Goal: Information Seeking & Learning: Learn about a topic

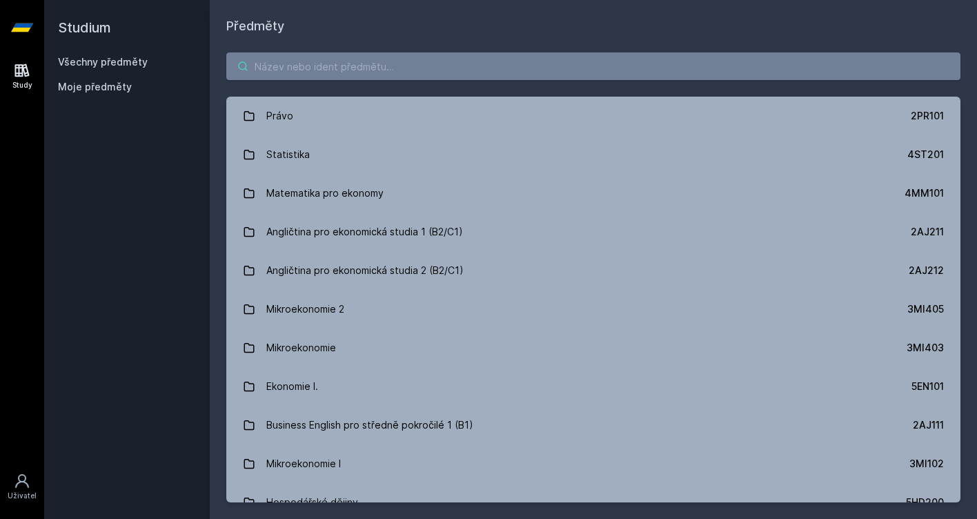
click at [390, 70] on input "search" at bounding box center [593, 66] width 734 height 28
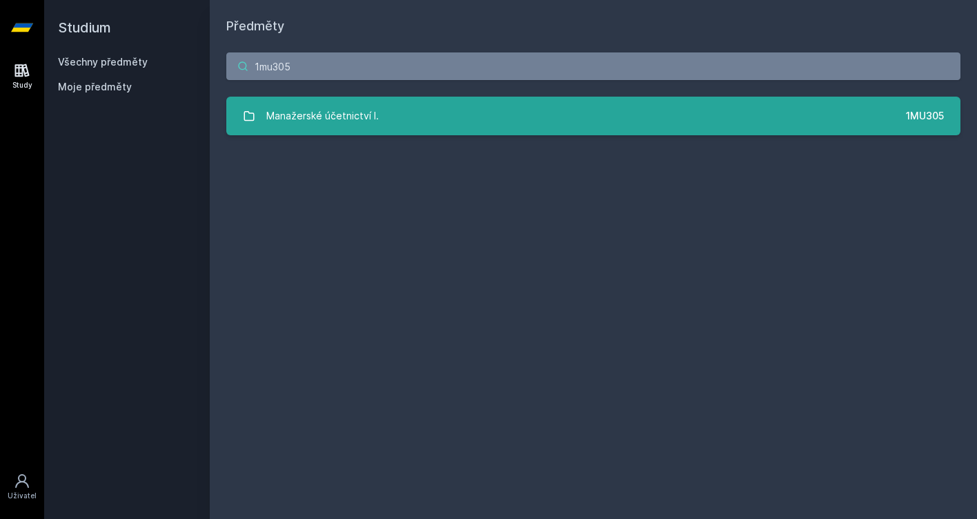
type input "1mu305"
click at [369, 104] on div "Manažerské účetnictví I." at bounding box center [322, 116] width 112 height 28
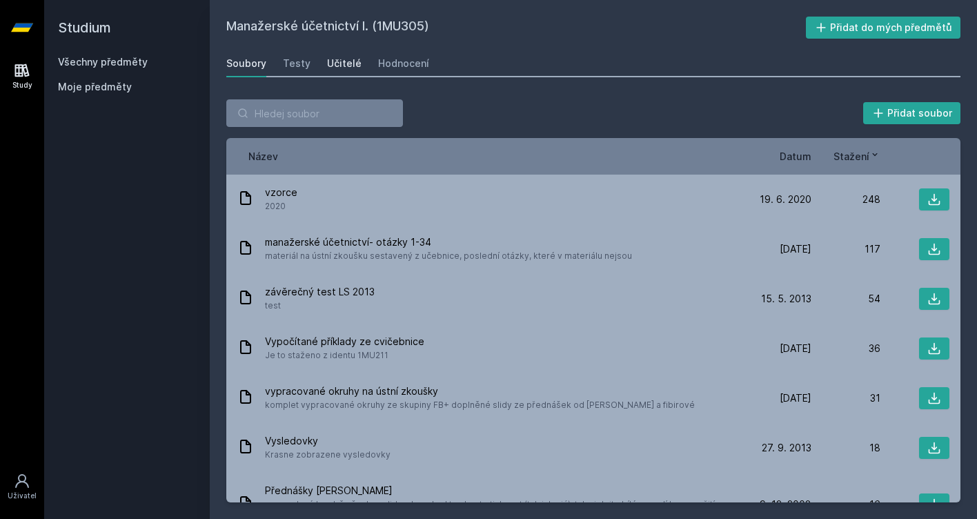
click at [350, 68] on div "Učitelé" at bounding box center [344, 64] width 34 height 14
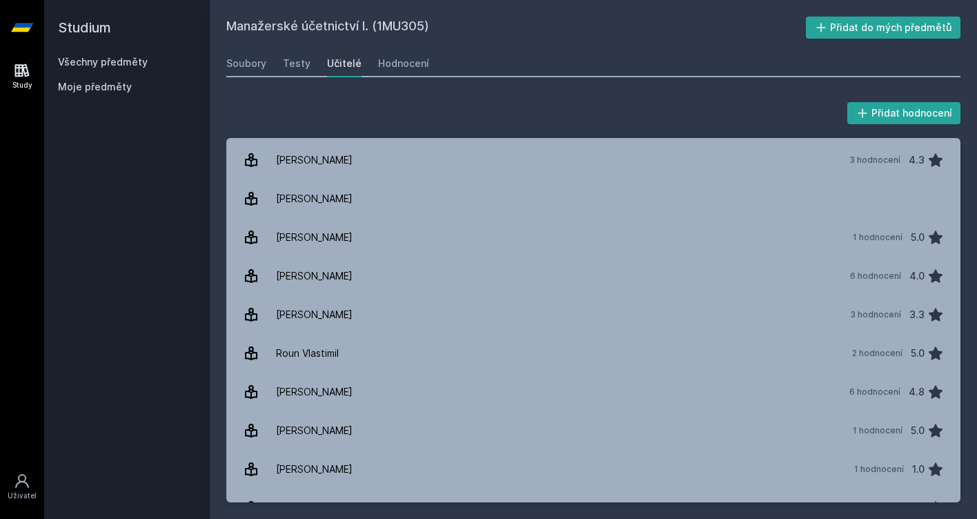
scroll to position [421, 0]
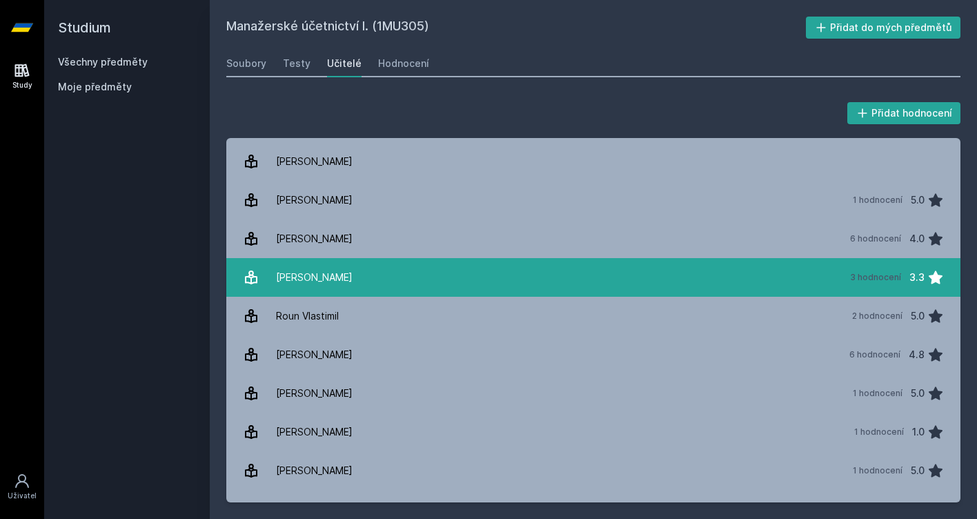
click at [440, 279] on link "[PERSON_NAME] 3 hodnocení 3.3" at bounding box center [593, 277] width 734 height 39
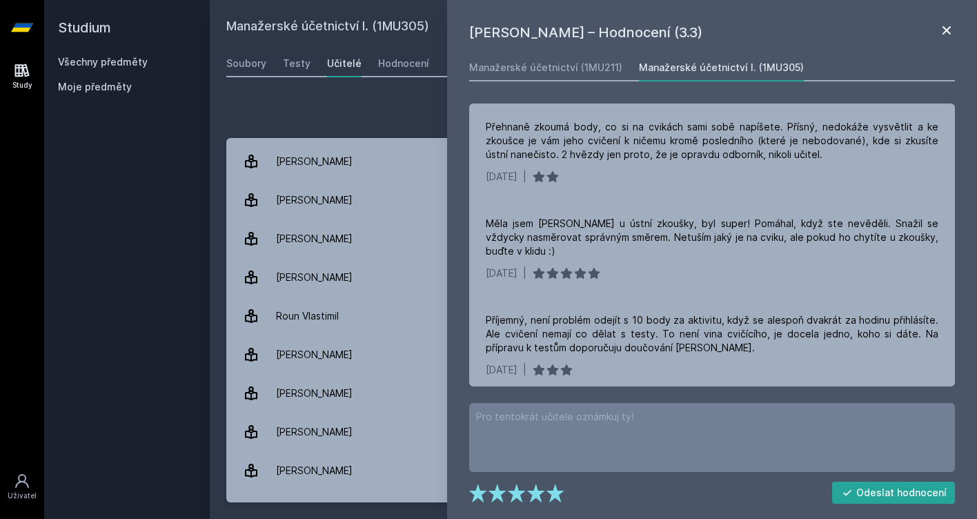
click at [953, 33] on icon at bounding box center [946, 30] width 17 height 17
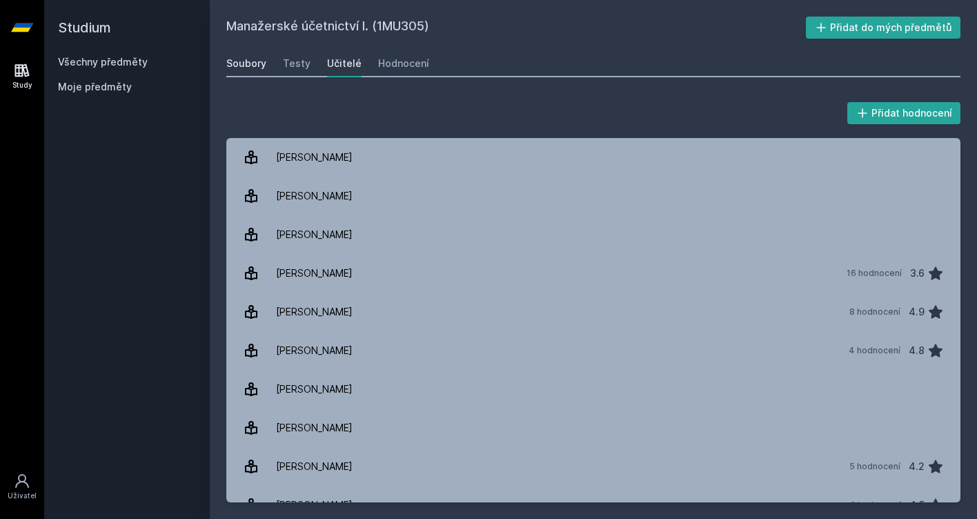
click at [245, 68] on div "Soubory" at bounding box center [246, 64] width 40 height 14
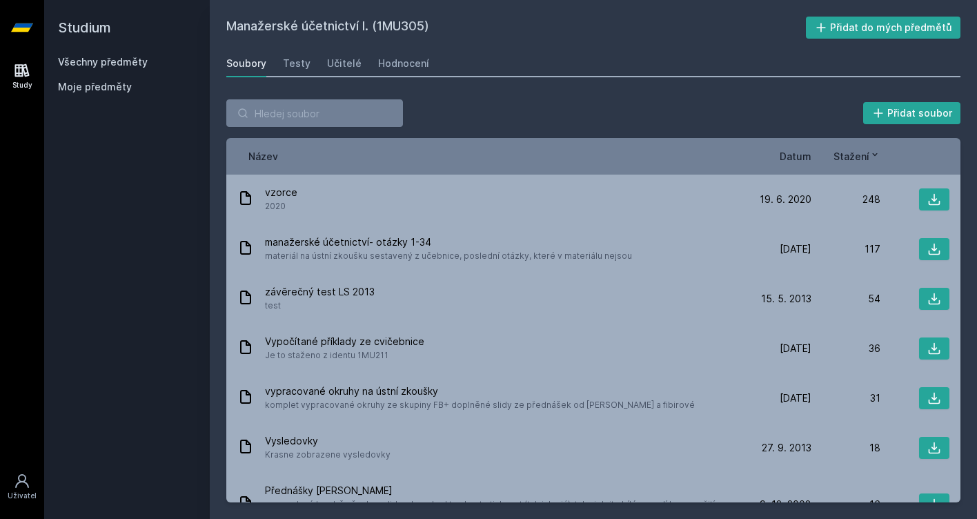
click at [799, 158] on span "Datum" at bounding box center [796, 156] width 32 height 14
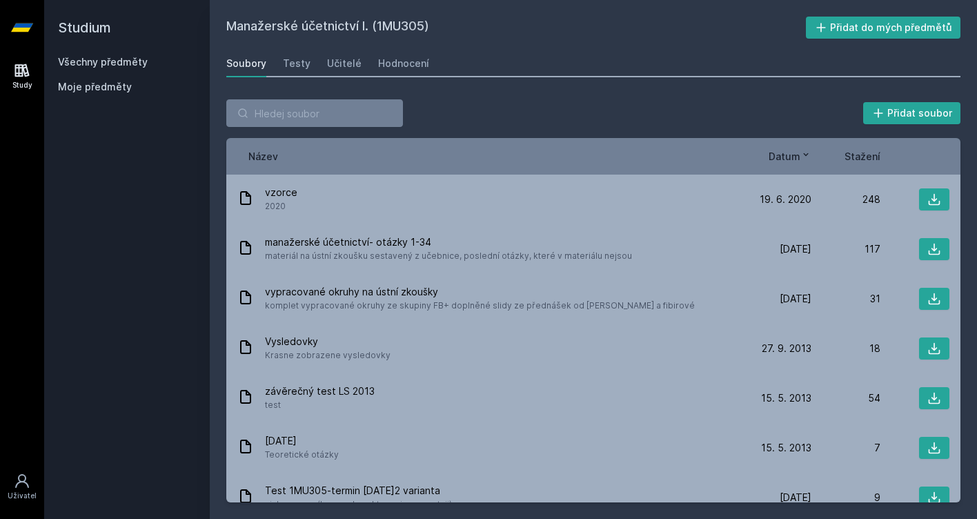
click at [14, 27] on icon at bounding box center [22, 27] width 22 height 55
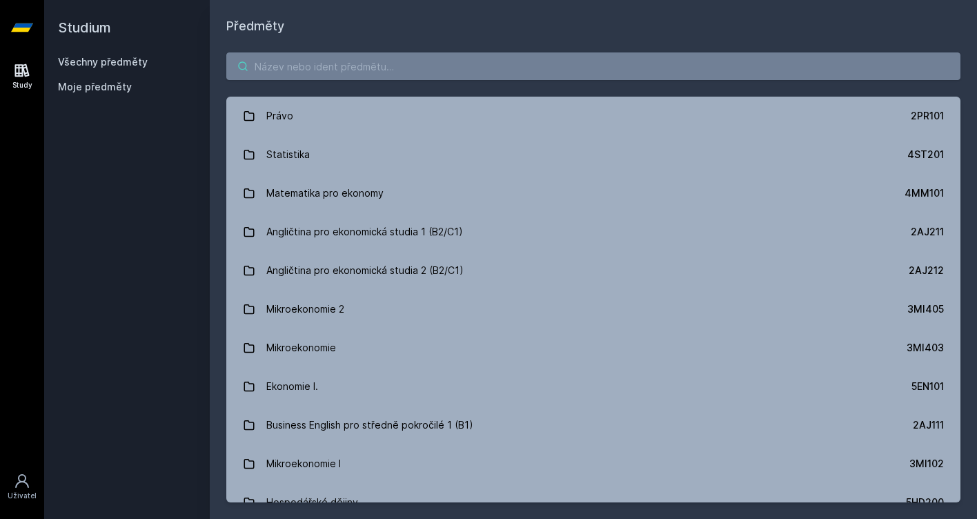
click at [381, 71] on input "search" at bounding box center [593, 66] width 734 height 28
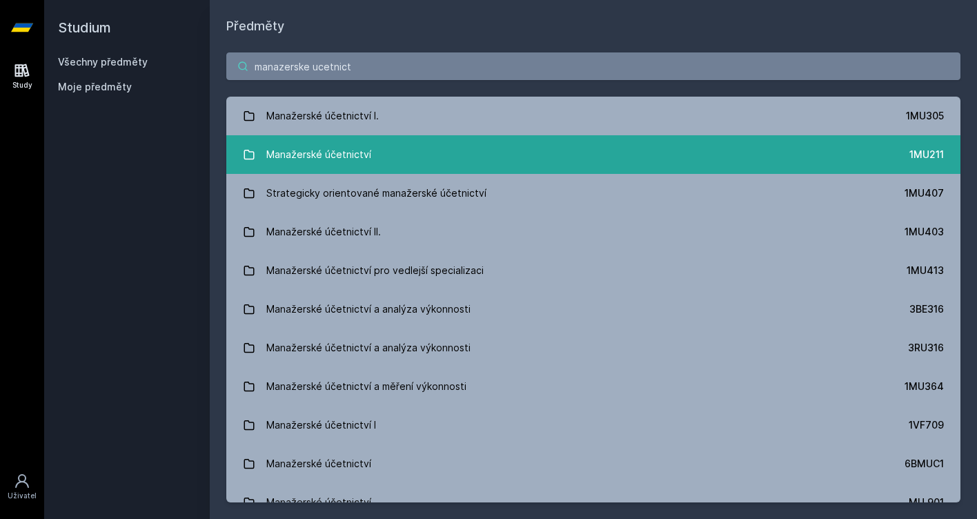
type input "manazerske ucetnict"
click at [448, 165] on link "Manažerské účetnictví 1MU211" at bounding box center [593, 154] width 734 height 39
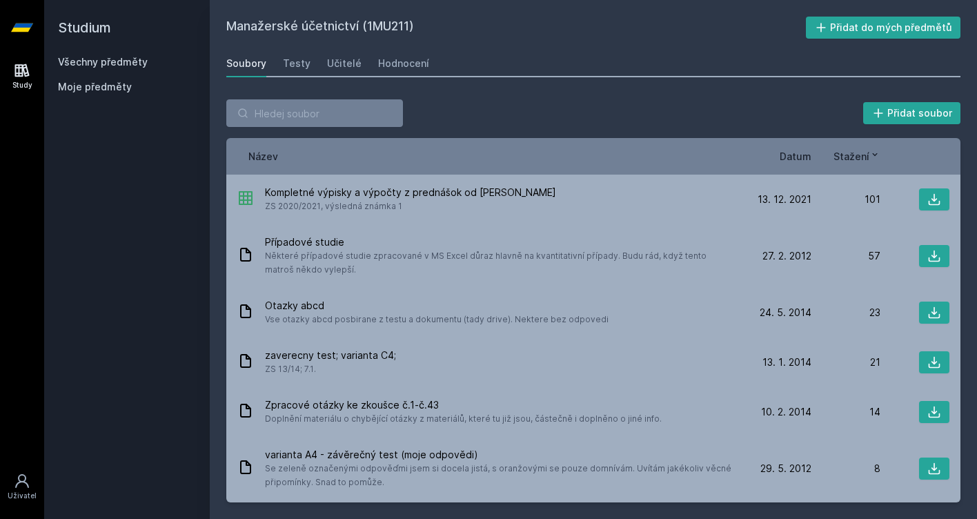
click at [800, 152] on span "Datum" at bounding box center [796, 156] width 32 height 14
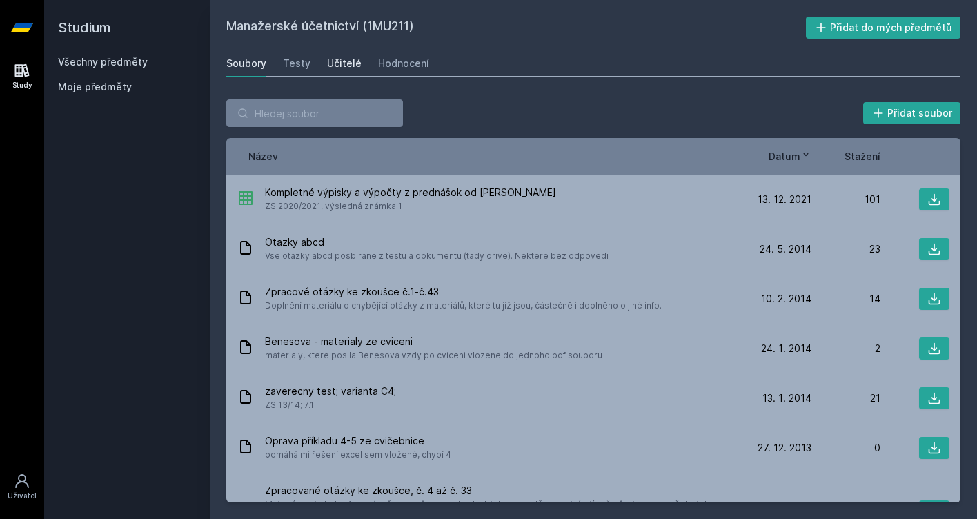
click at [342, 69] on div "Učitelé" at bounding box center [344, 64] width 34 height 14
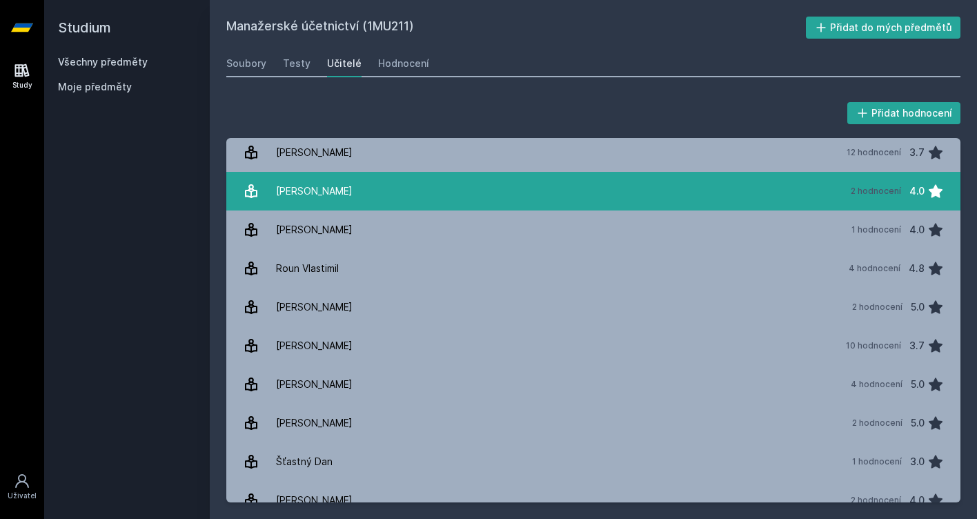
scroll to position [394, 0]
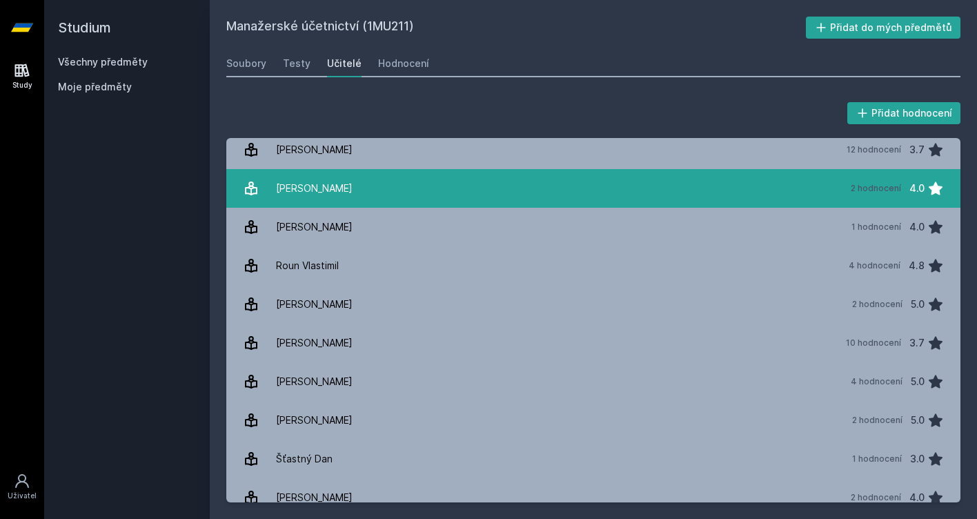
click at [467, 179] on link "[PERSON_NAME] 2 hodnocení 4.0" at bounding box center [593, 188] width 734 height 39
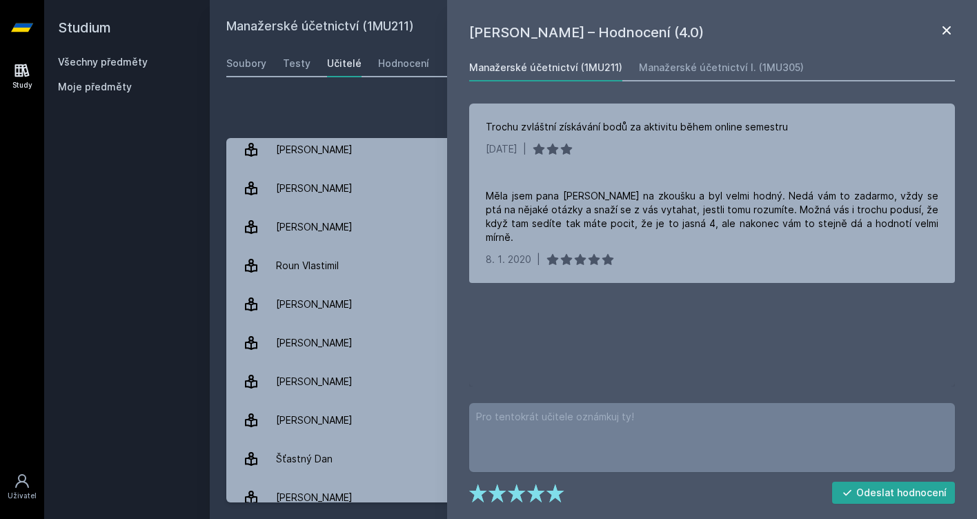
click at [942, 32] on icon at bounding box center [946, 30] width 17 height 17
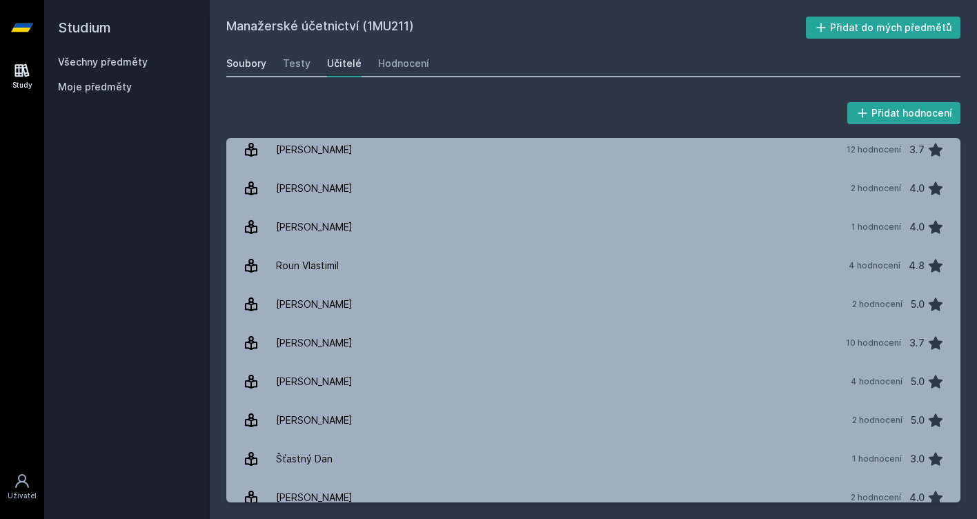
click at [246, 61] on div "Soubory" at bounding box center [246, 64] width 40 height 14
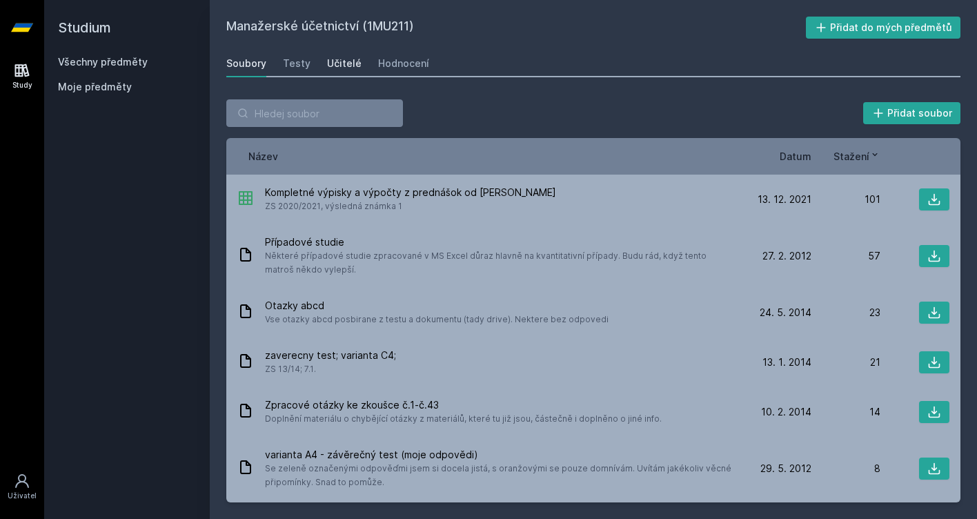
click at [332, 60] on div "Učitelé" at bounding box center [344, 64] width 34 height 14
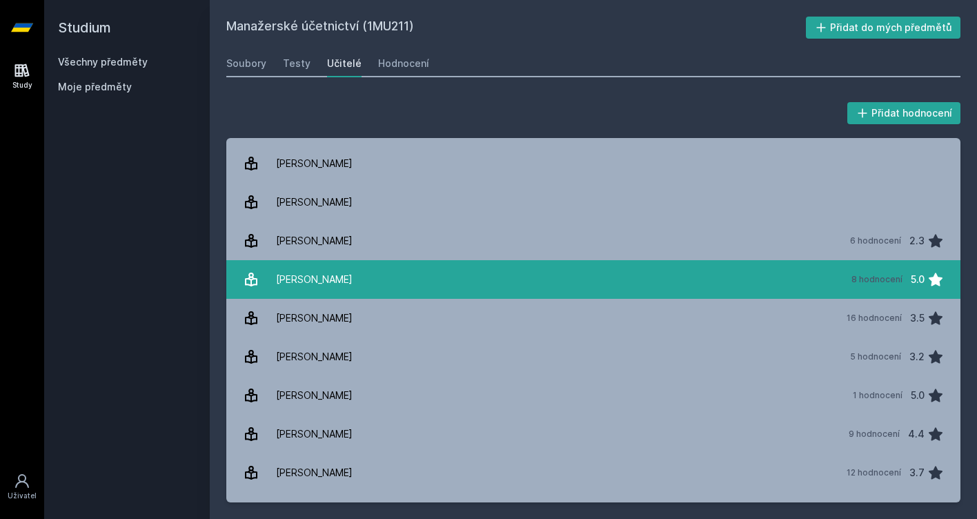
scroll to position [74, 0]
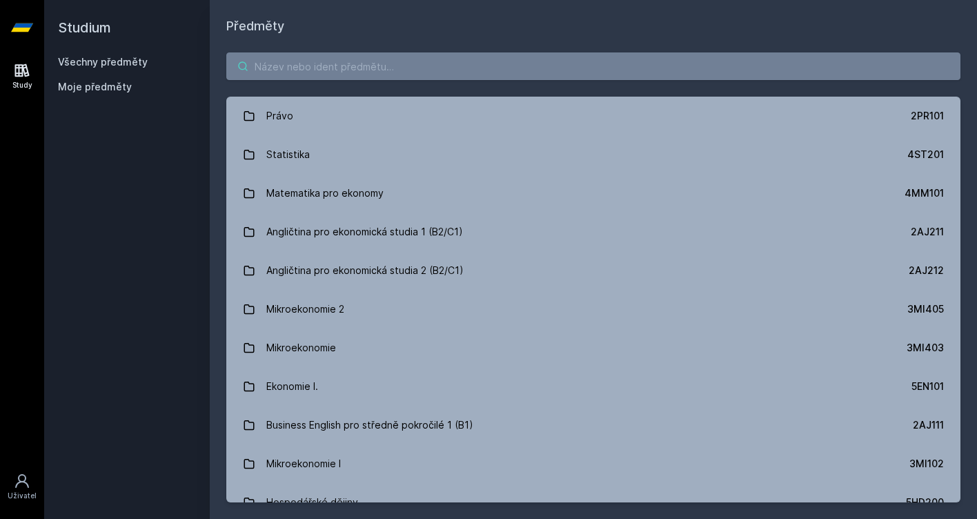
click at [475, 66] on input "search" at bounding box center [593, 66] width 734 height 28
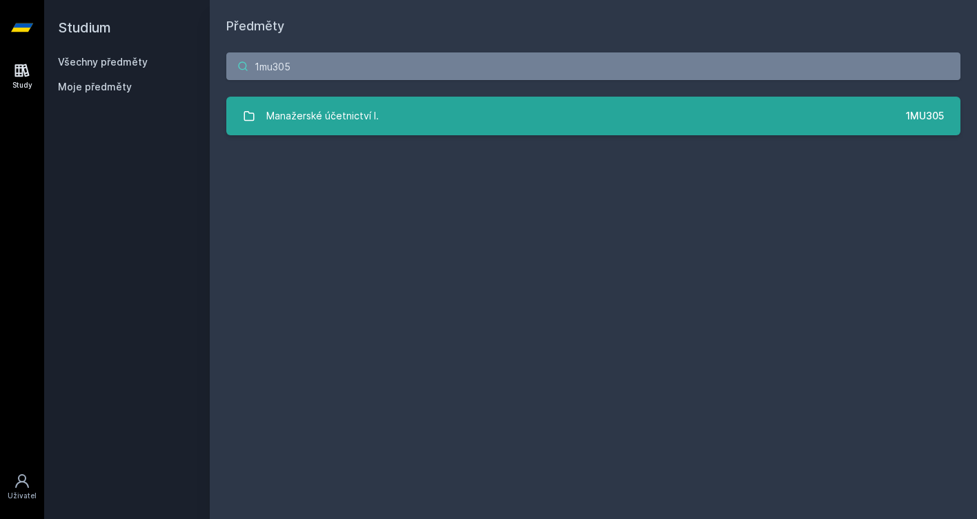
type input "1mu305"
click at [453, 108] on link "Manažerské účetnictví I. 1MU305" at bounding box center [593, 116] width 734 height 39
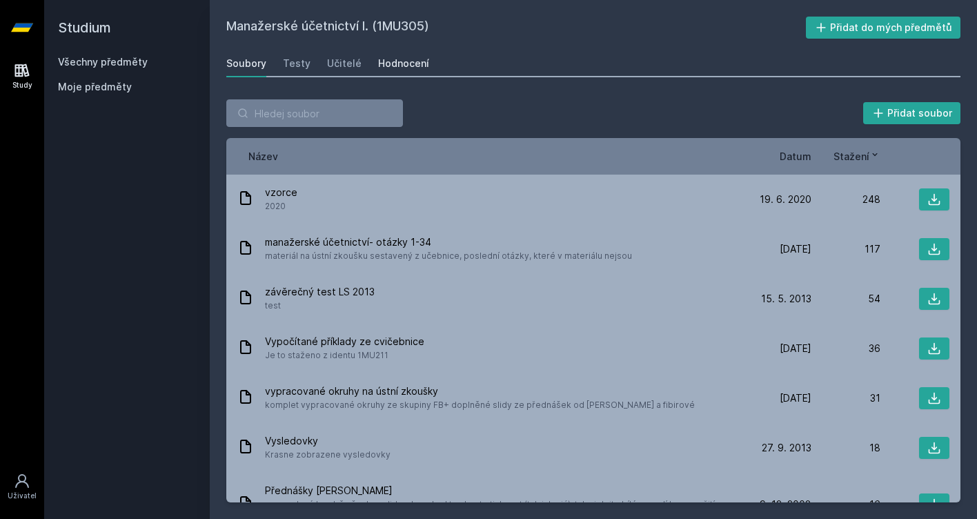
click at [395, 68] on div "Hodnocení" at bounding box center [403, 64] width 51 height 14
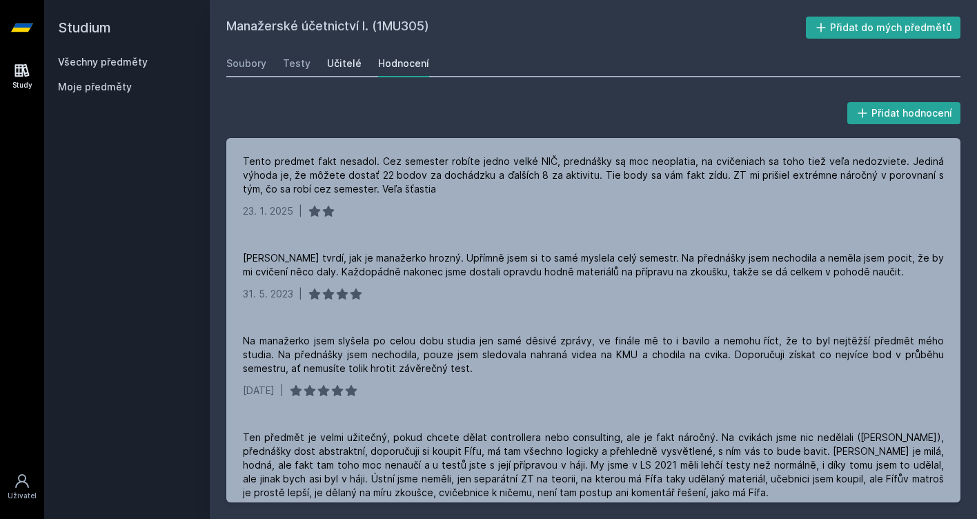
click at [335, 68] on div "Učitelé" at bounding box center [344, 64] width 34 height 14
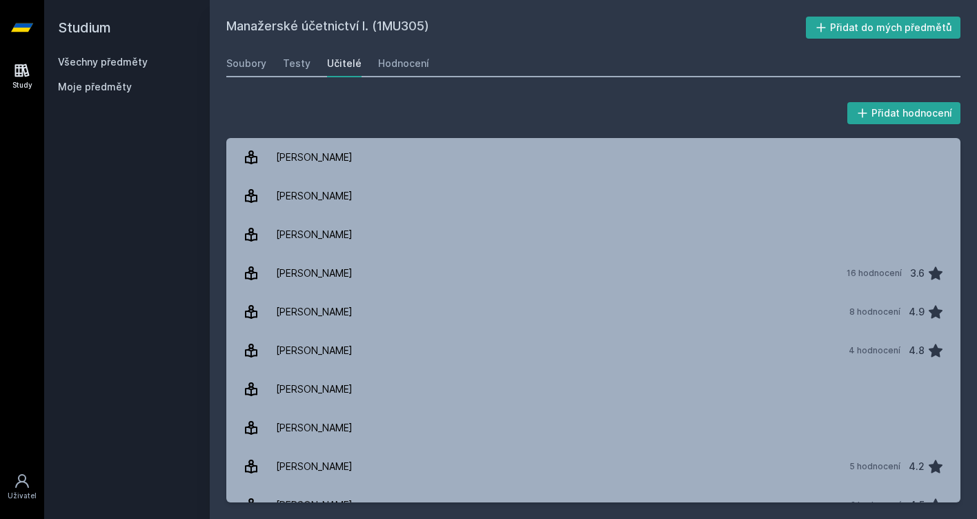
click at [409, 43] on div "Manažerské účetnictví I. (1MU305) Přidat do mých předmětů [GEOGRAPHIC_DATA] Tes…" at bounding box center [593, 260] width 734 height 486
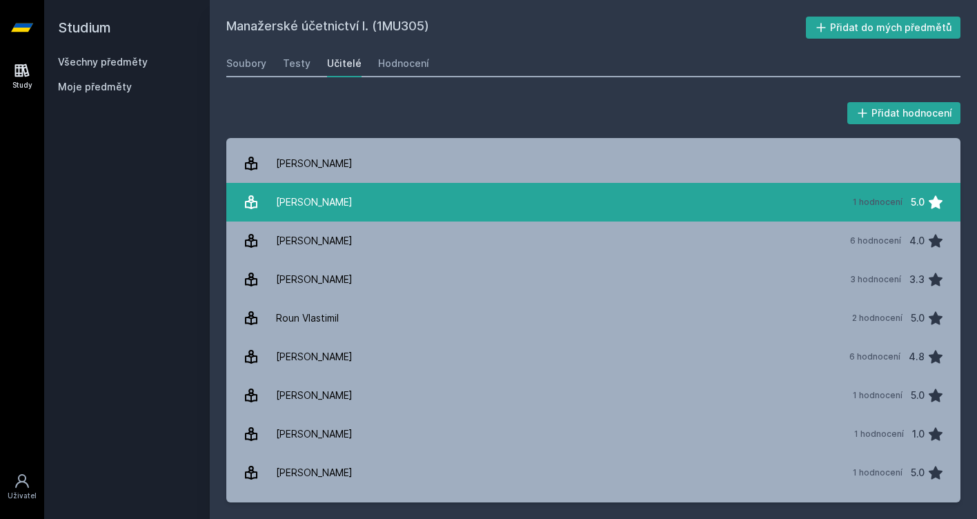
scroll to position [420, 0]
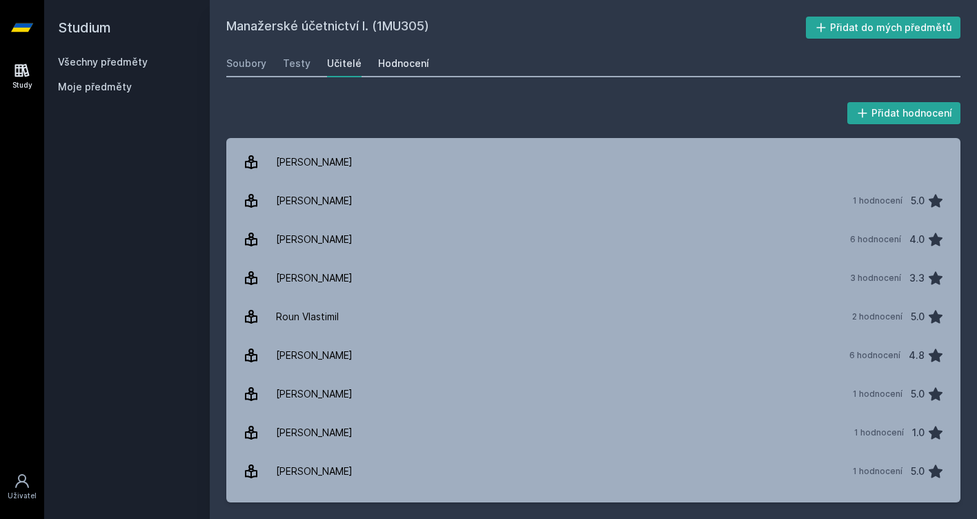
click at [404, 75] on link "Hodnocení" at bounding box center [403, 64] width 51 height 28
